Goal: Task Accomplishment & Management: Manage account settings

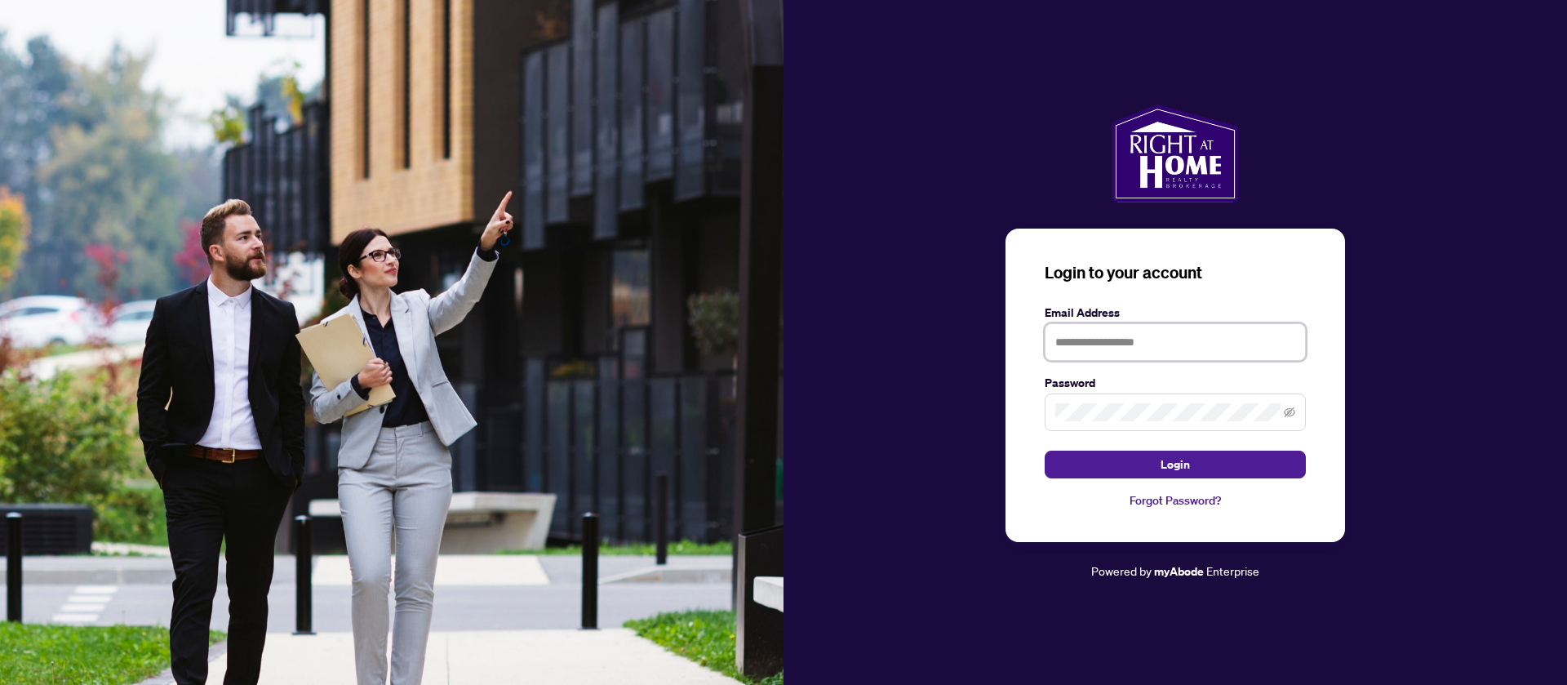
click at [1138, 330] on input "text" at bounding box center [1174, 342] width 261 height 38
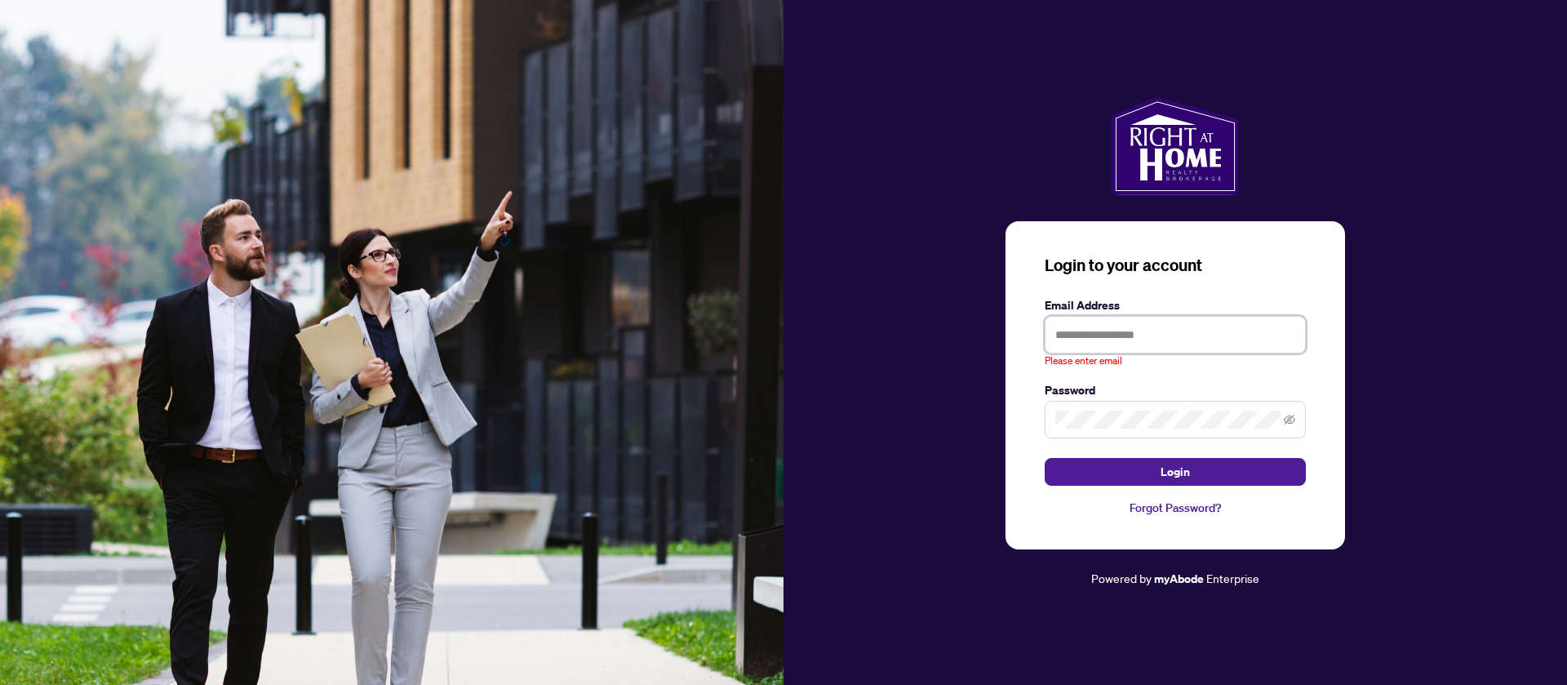
paste input "**********"
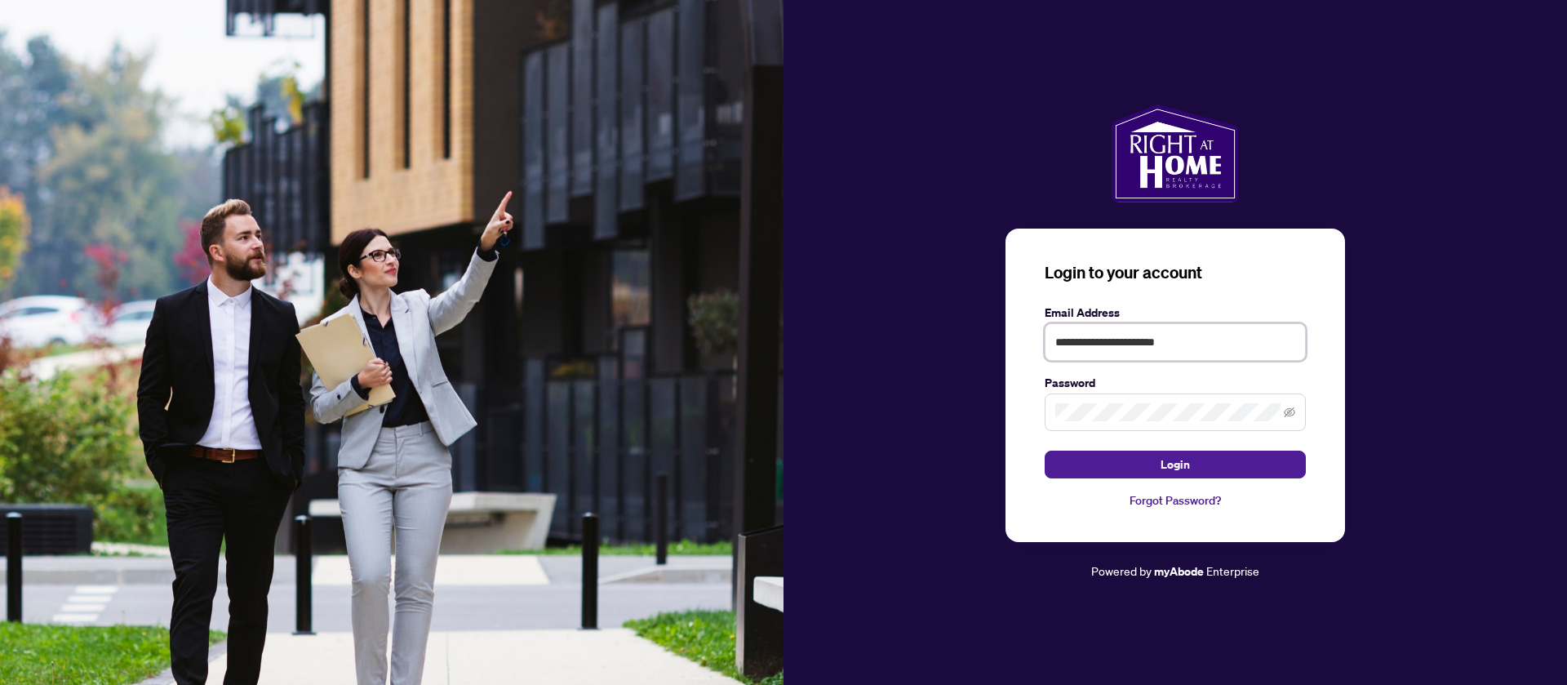
type input "**********"
click at [1084, 403] on span at bounding box center [1174, 412] width 261 height 38
click at [1044, 450] on button "Login" at bounding box center [1174, 464] width 261 height 28
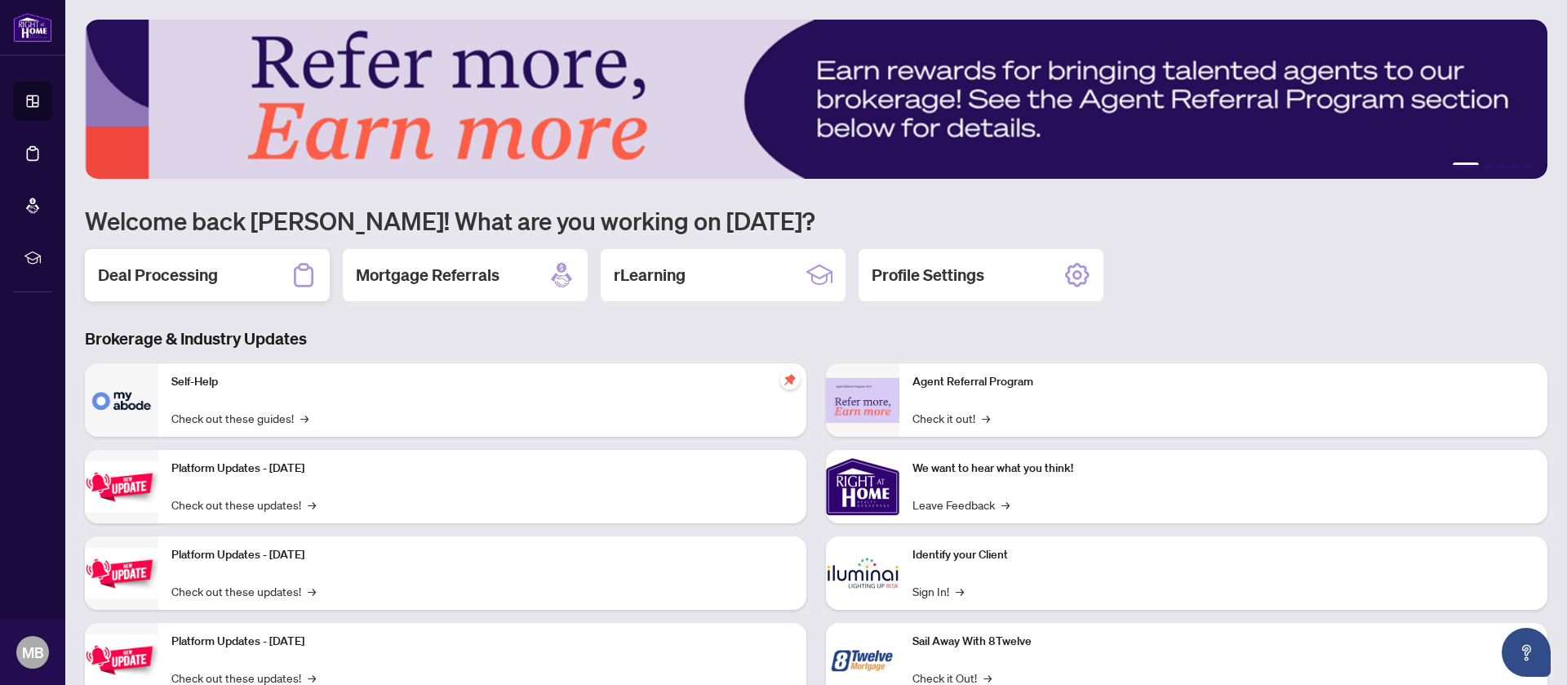
click at [281, 290] on div "Deal Processing" at bounding box center [207, 275] width 245 height 52
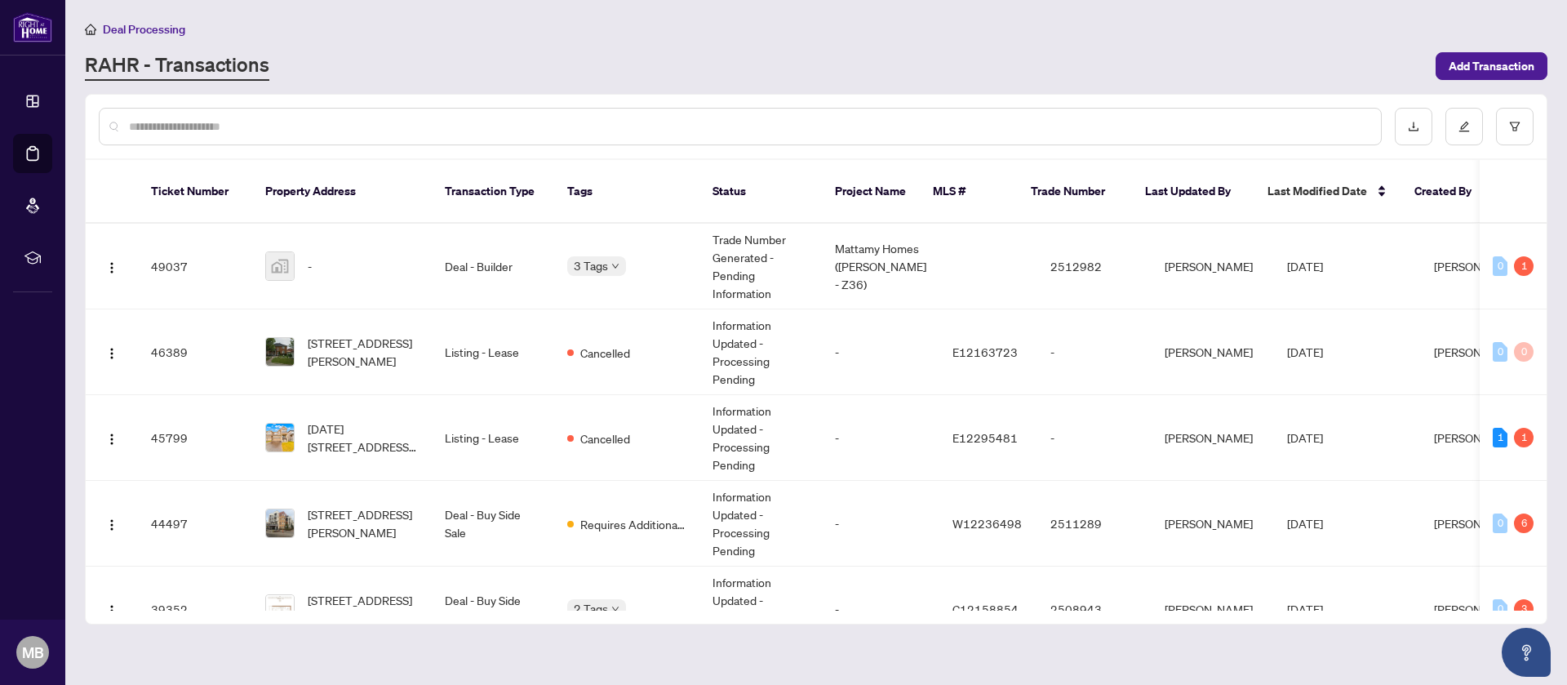
scroll to position [16, 0]
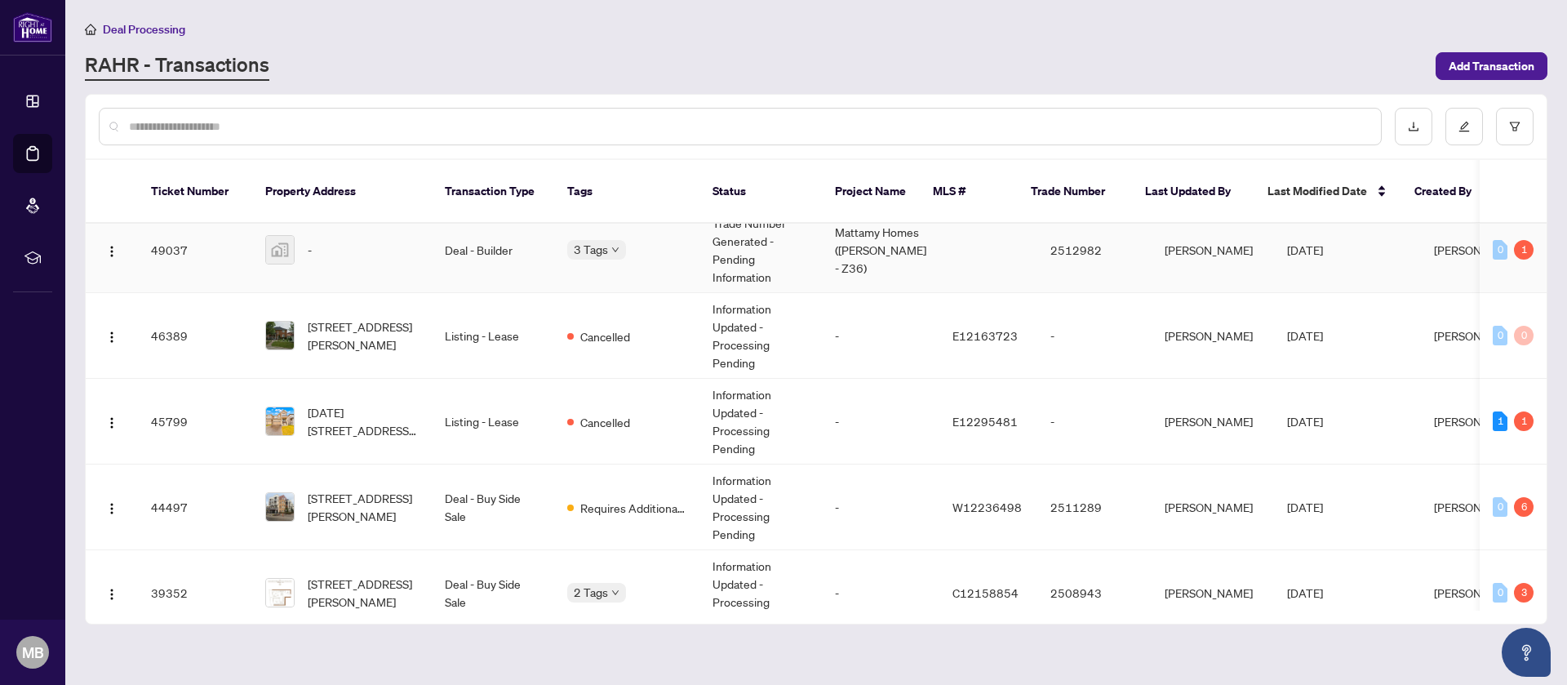
click at [988, 231] on td at bounding box center [988, 250] width 98 height 86
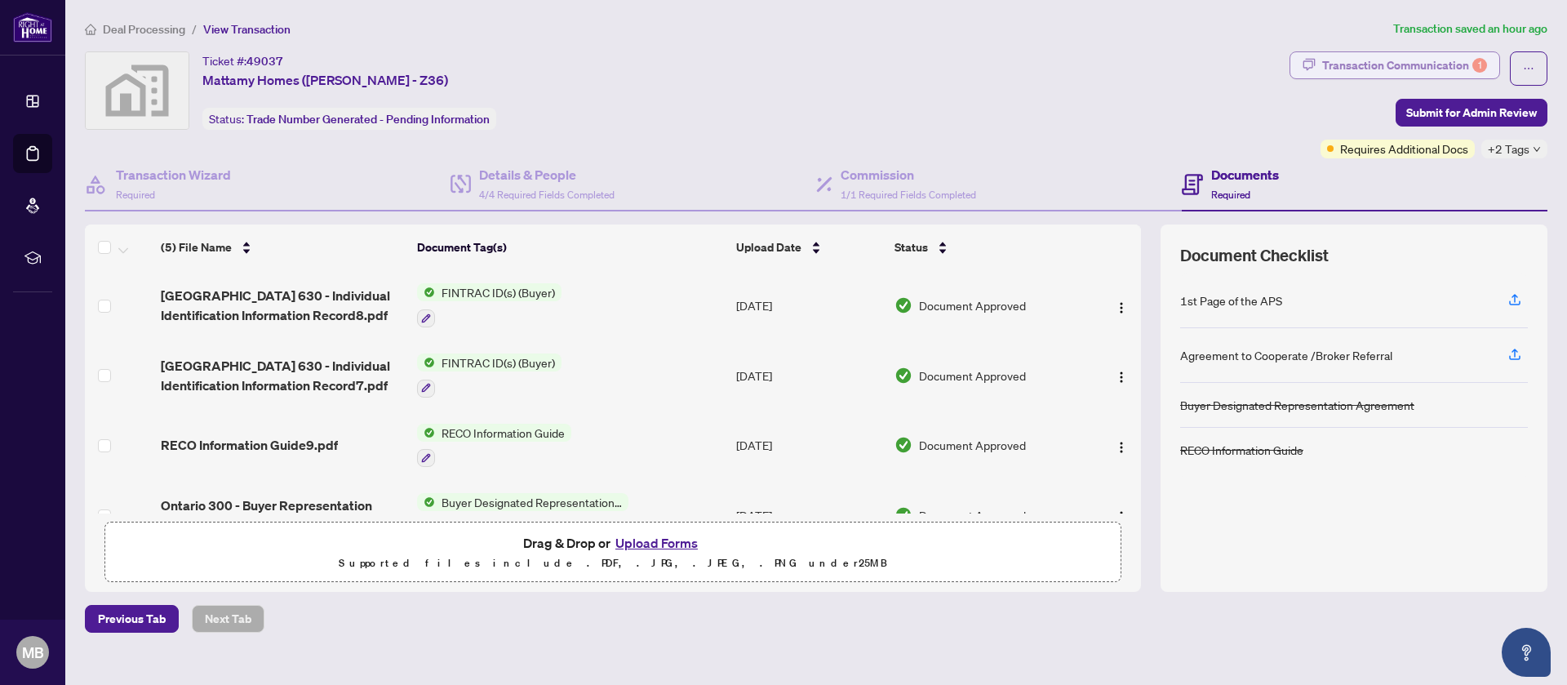
click at [1434, 59] on div "Transaction Communication 1" at bounding box center [1404, 65] width 165 height 26
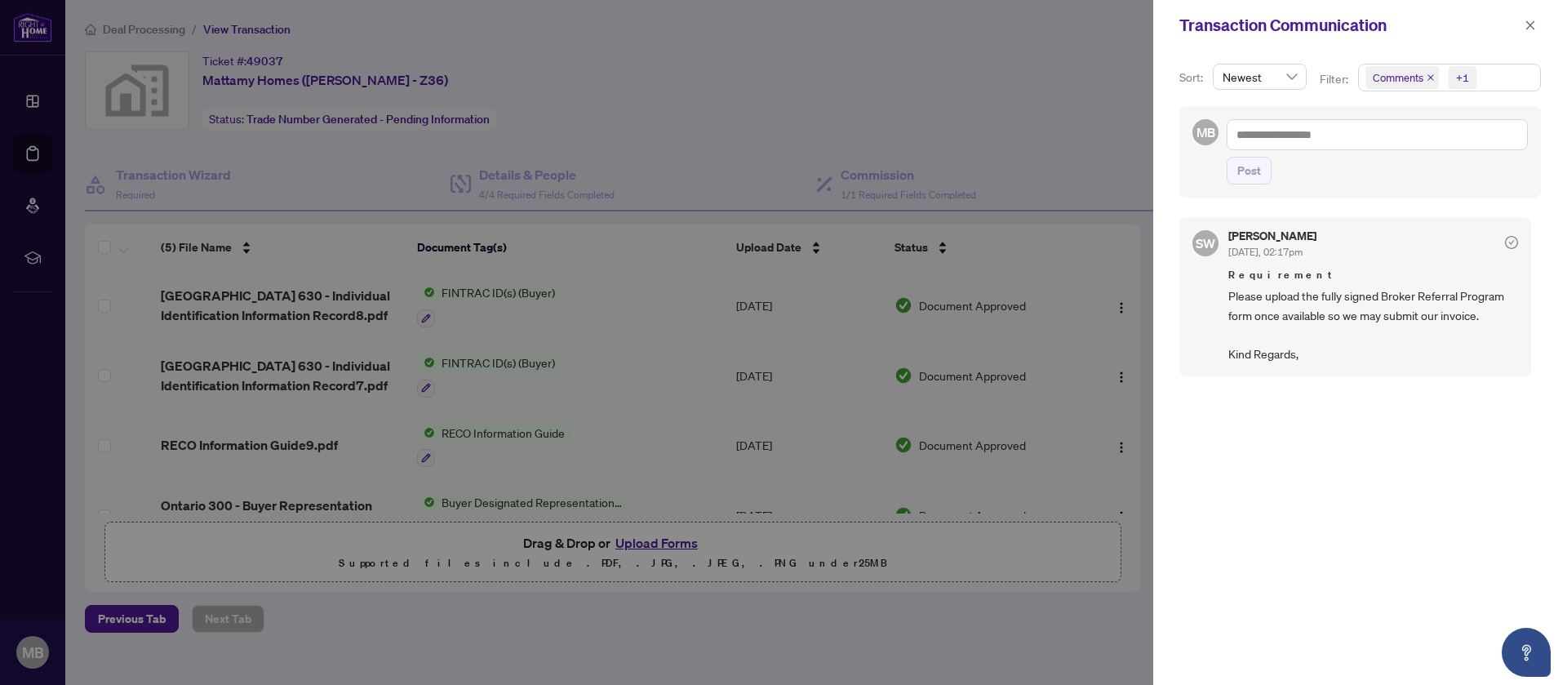
click at [1035, 91] on div at bounding box center [783, 342] width 1567 height 685
click at [793, 16] on div at bounding box center [783, 342] width 1567 height 685
click at [1527, 16] on span "button" at bounding box center [1529, 25] width 11 height 26
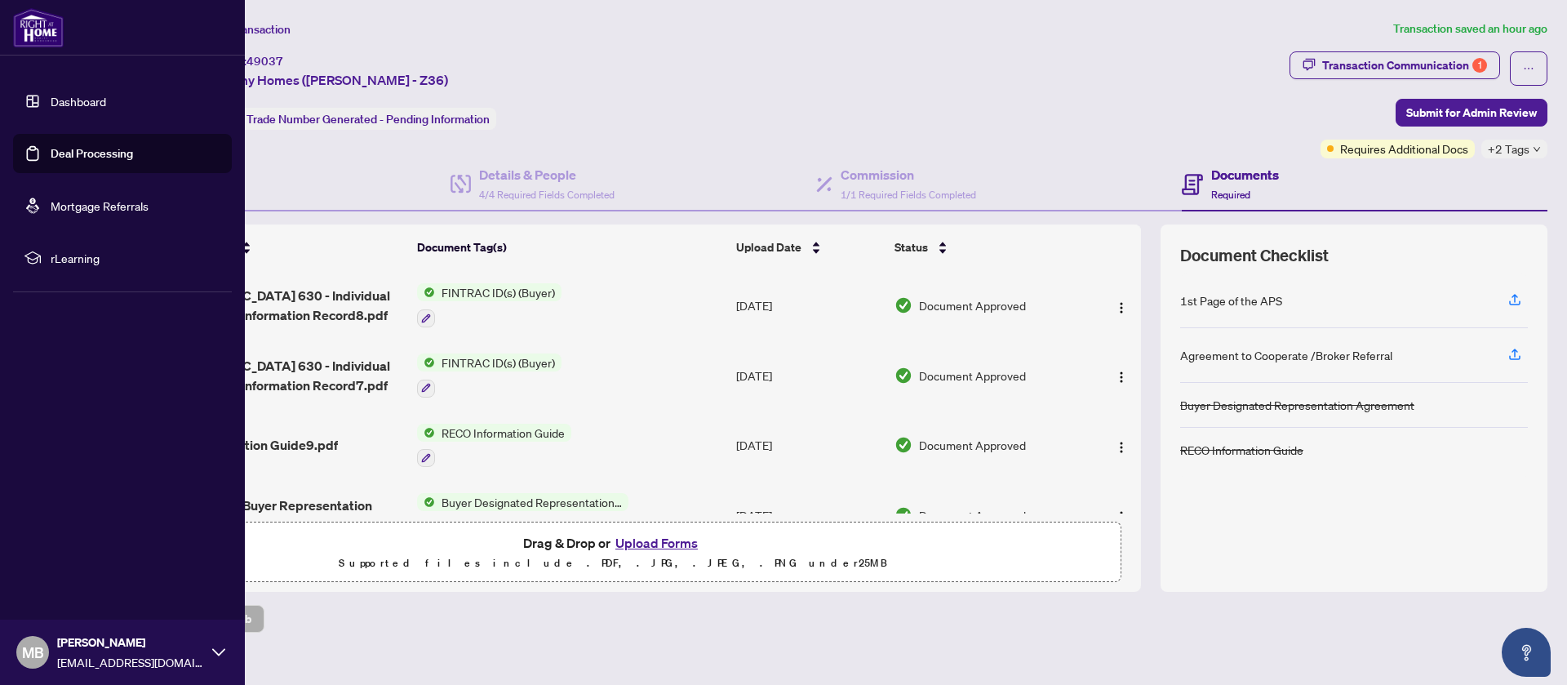
click at [89, 109] on link "Dashboard" at bounding box center [78, 101] width 55 height 15
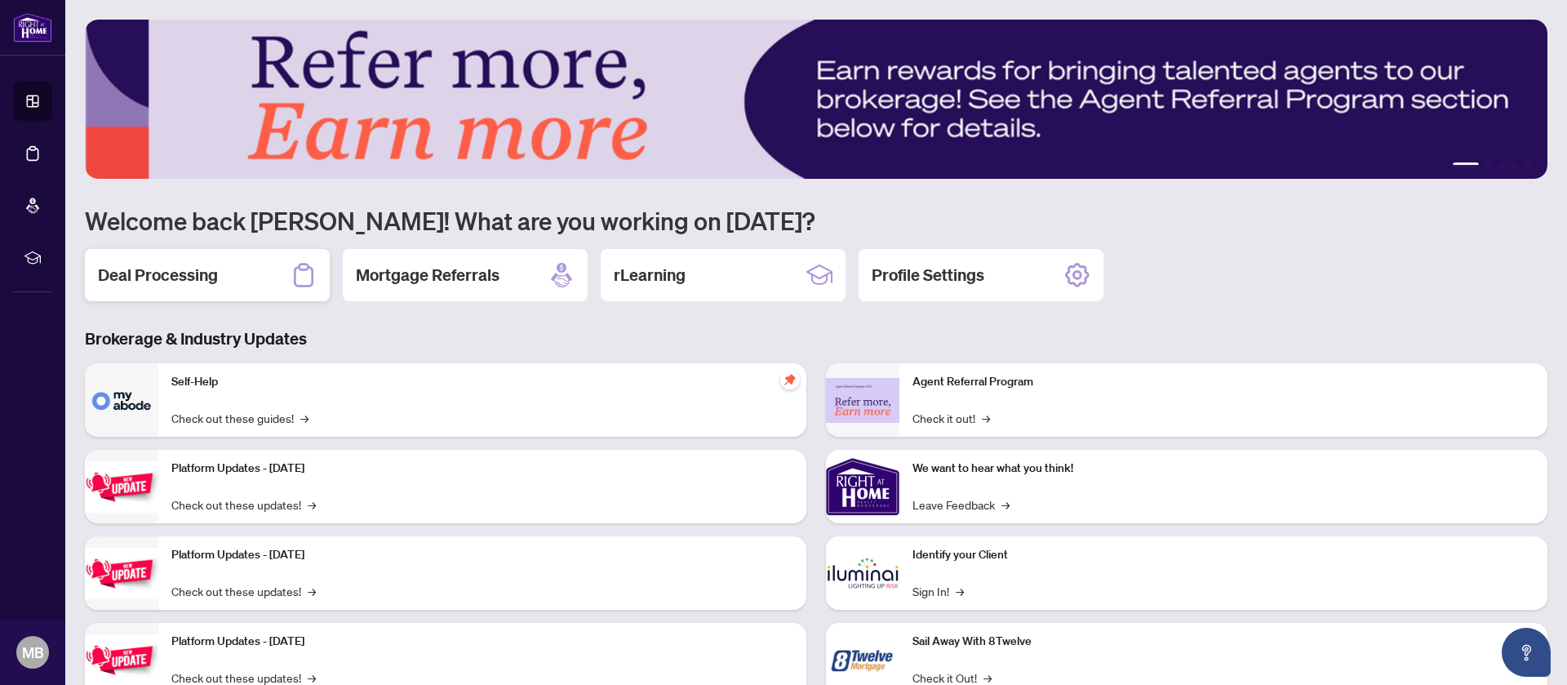
click at [218, 289] on div "Deal Processing" at bounding box center [207, 275] width 245 height 52
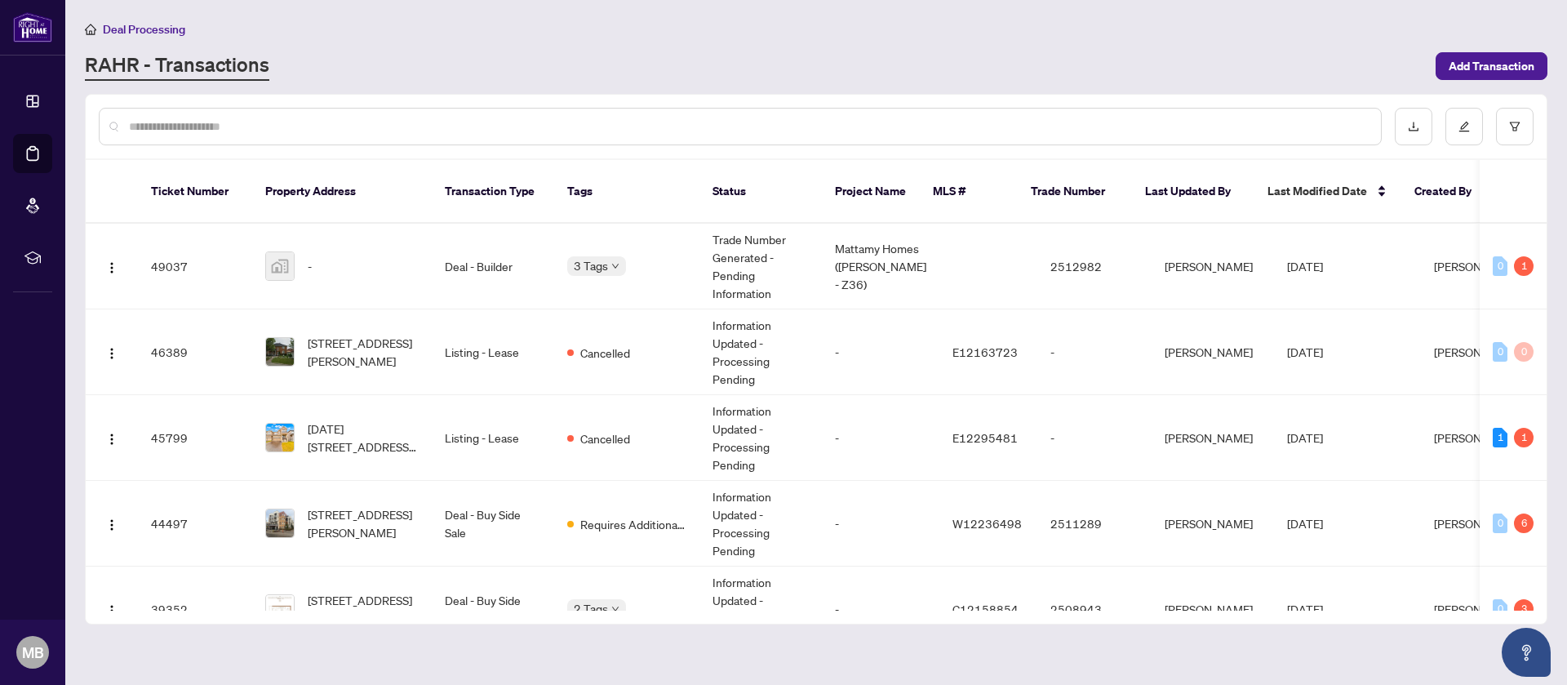
click at [782, 38] on div "Deal Processing [PERSON_NAME] - Transactions Add Transaction" at bounding box center [816, 50] width 1462 height 61
